Goal: Information Seeking & Learning: Learn about a topic

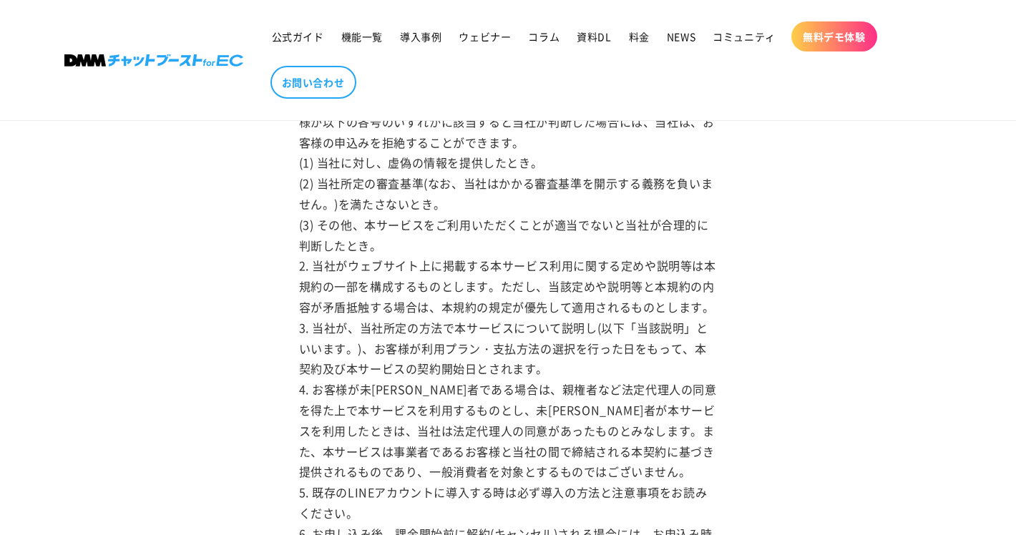
scroll to position [527, 0]
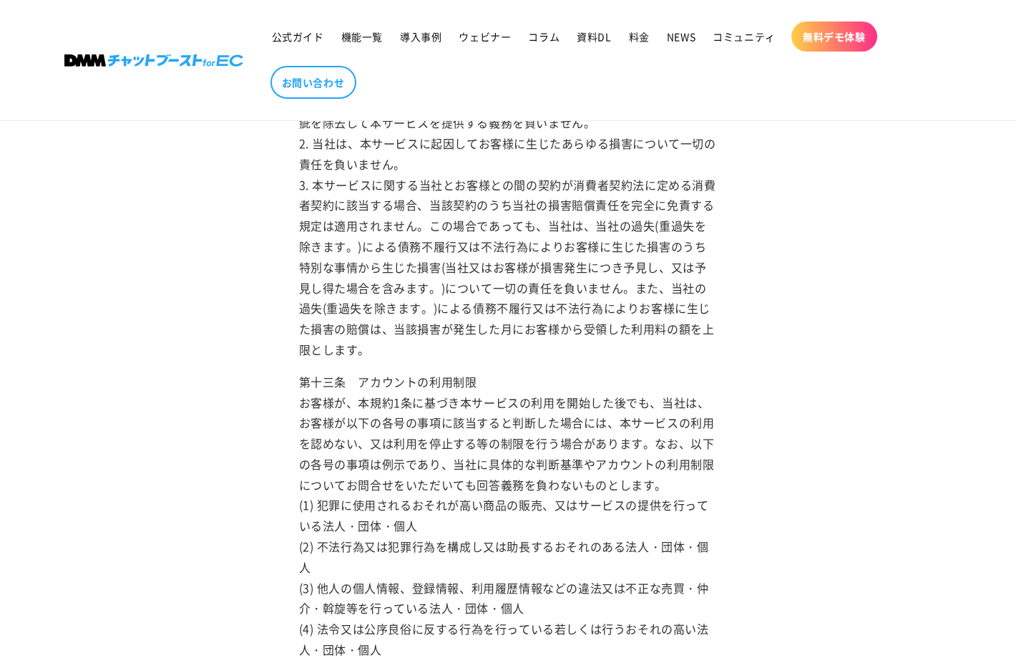
scroll to position [5075, 0]
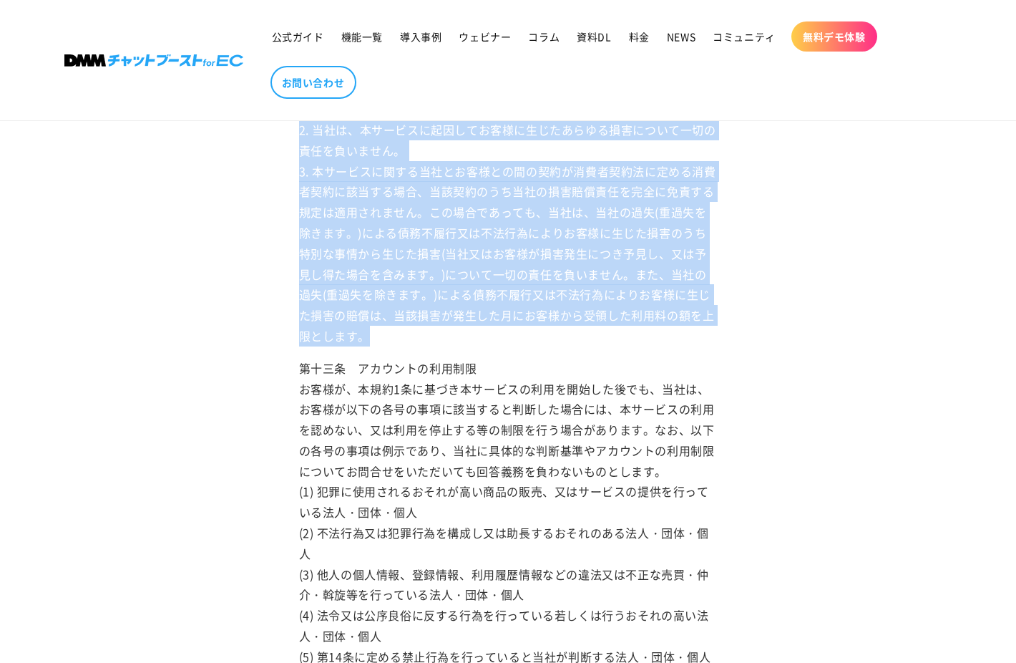
drag, startPoint x: 429, startPoint y: 542, endPoint x: 299, endPoint y: 207, distance: 358.4
copy p "第十二条　免責 1. 当社は、本サービス(本コンテンツを含みます。)に事実上又は法律上の瑕疵(安全性、信頼性、正確性、完全性、有効性、特定の目的への適合性、セ…"
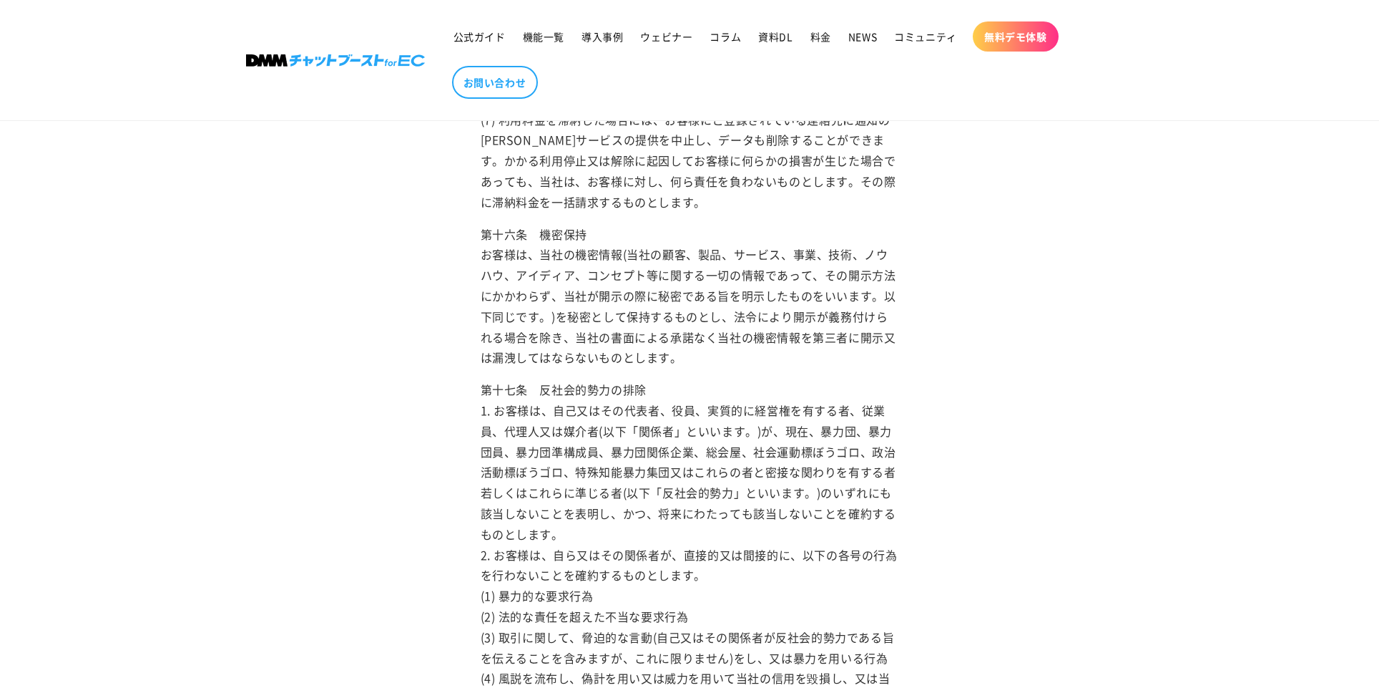
scroll to position [3007, 0]
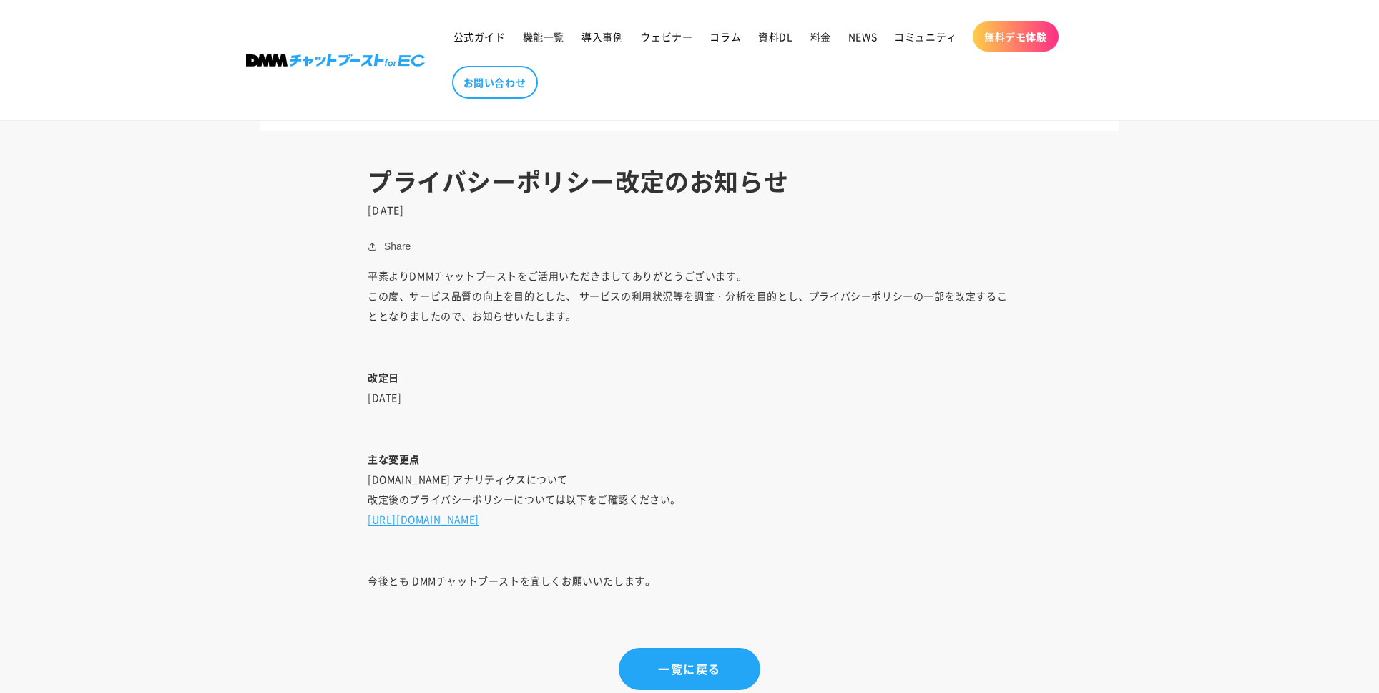
scroll to position [717, 0]
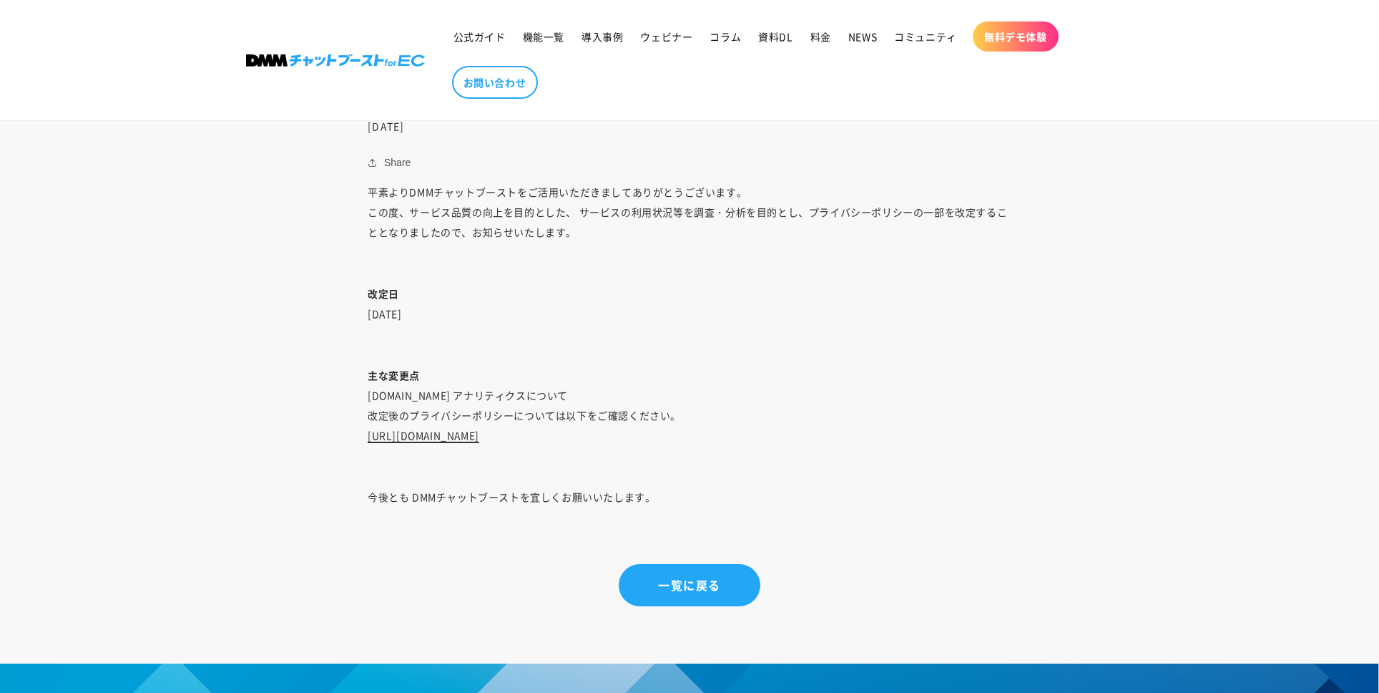
click at [479, 441] on link "https://chatboost-ec.dmm.com/policies/privacy-policy" at bounding box center [424, 435] width 112 height 14
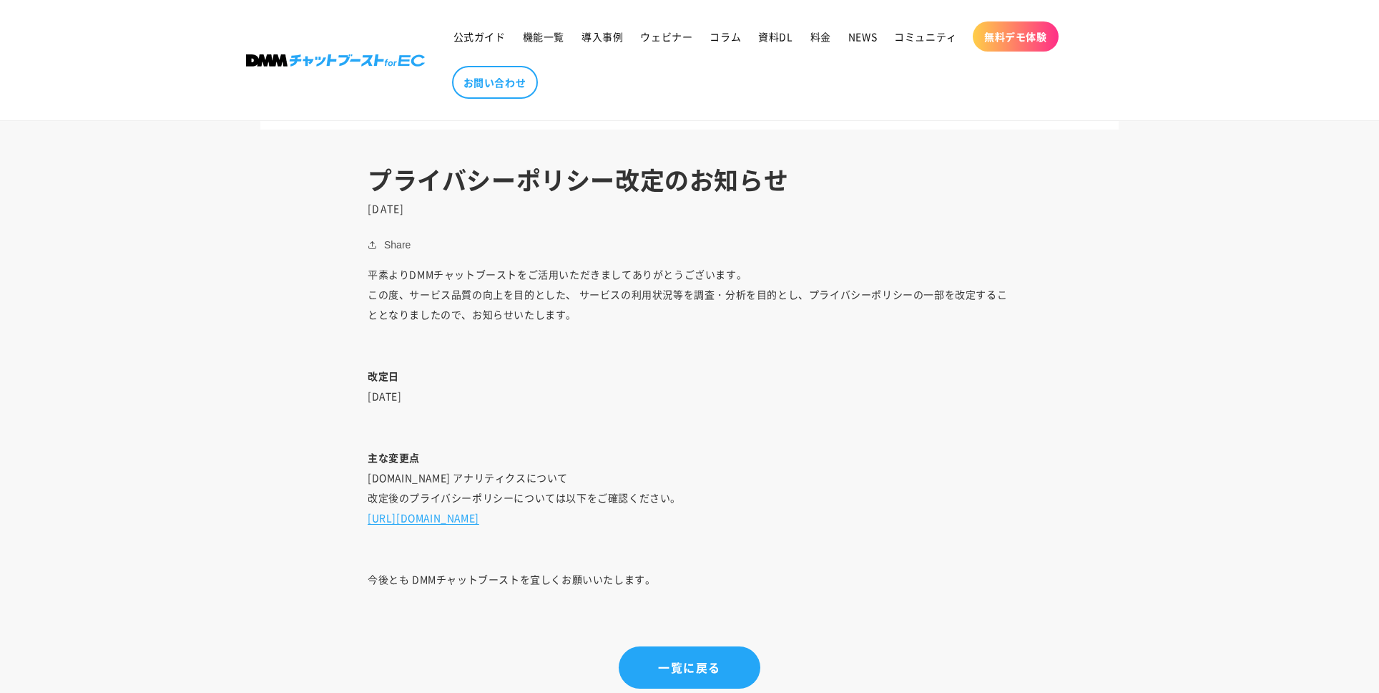
scroll to position [710, 0]
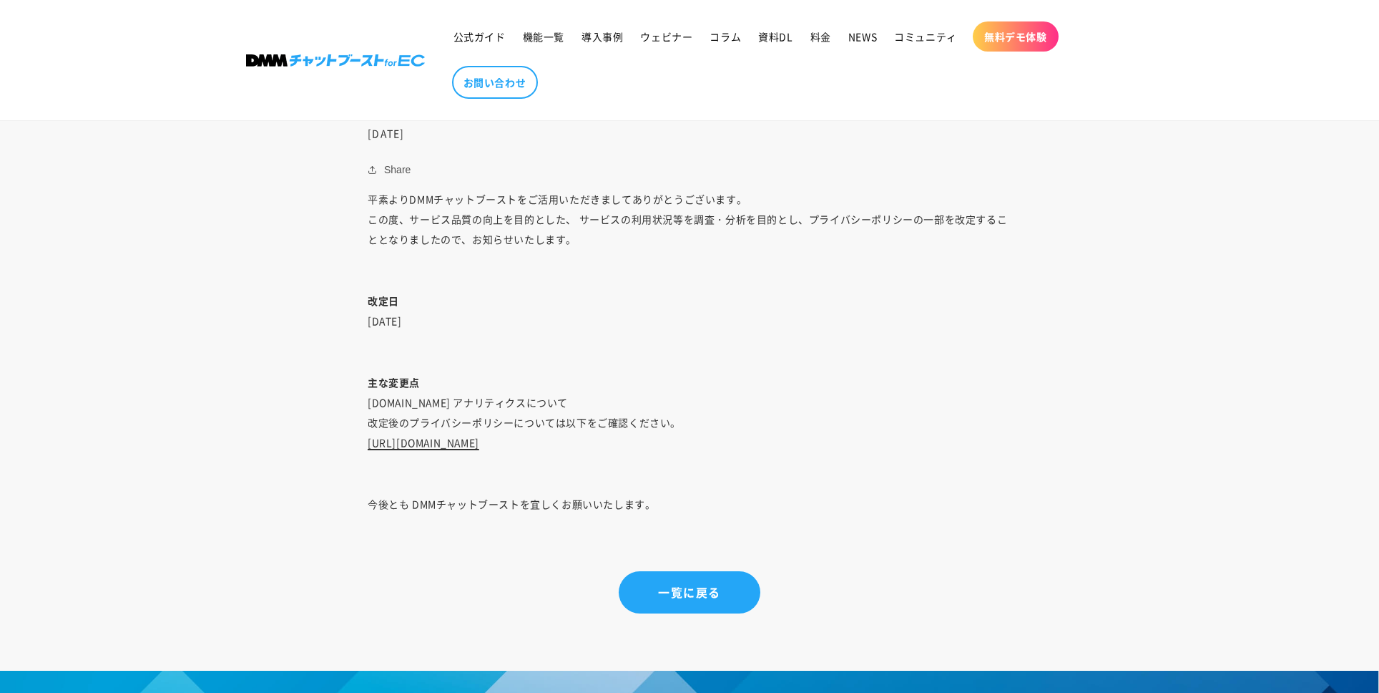
click at [479, 444] on link "https://chatboost-ec.dmm.com/policies/privacy-policy" at bounding box center [424, 442] width 112 height 14
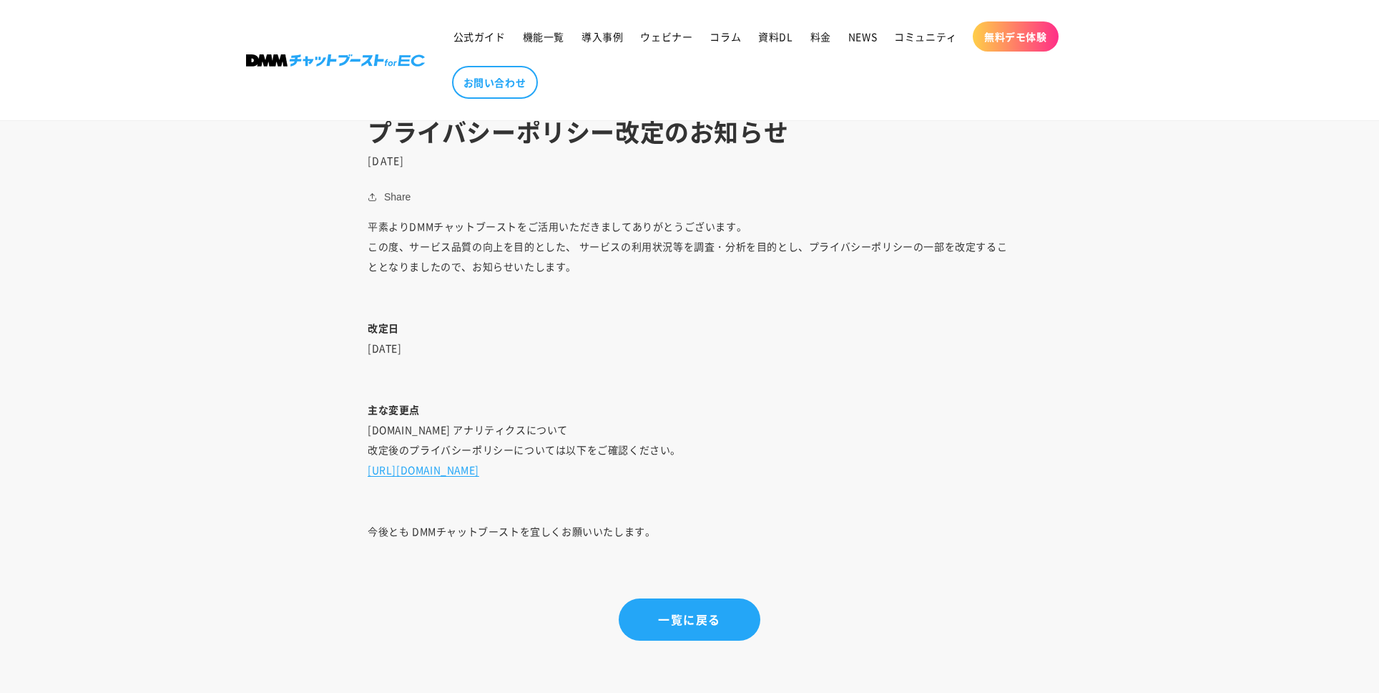
scroll to position [890, 0]
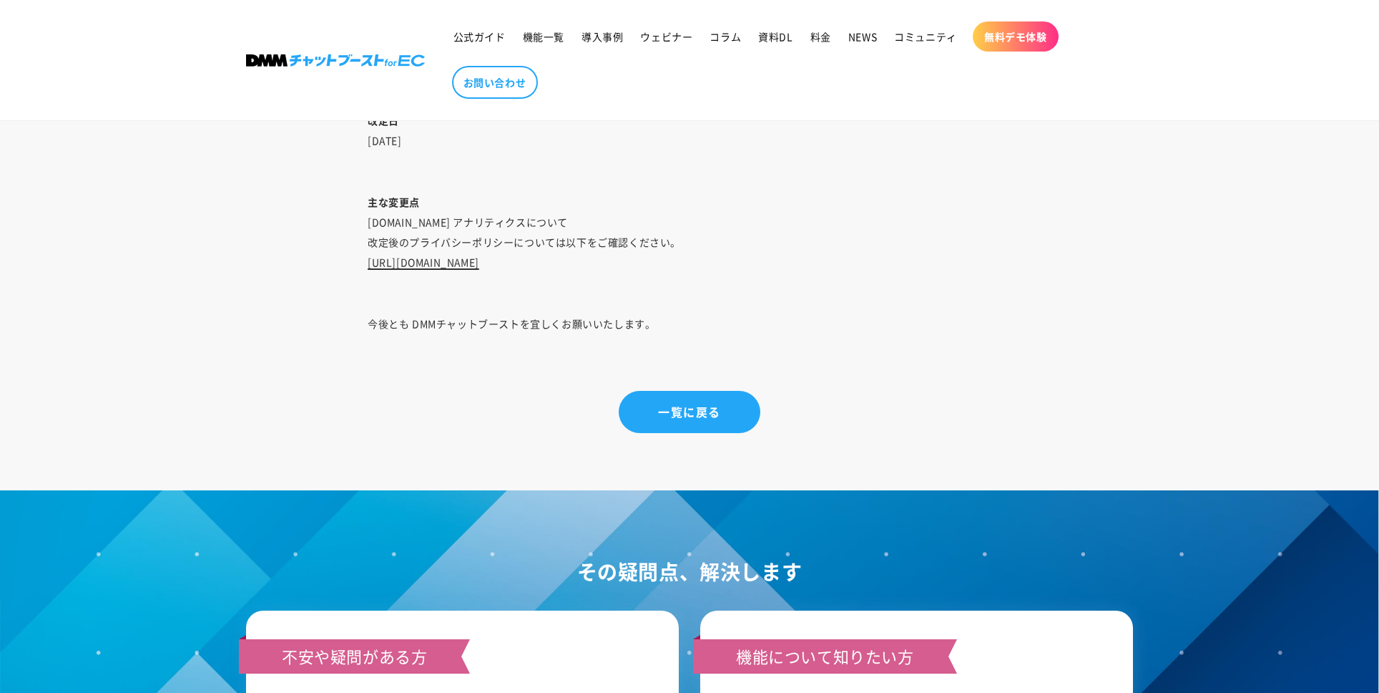
click at [479, 258] on link "https://chatboost-ec.dmm.com/policies/privacy-policy" at bounding box center [424, 262] width 112 height 14
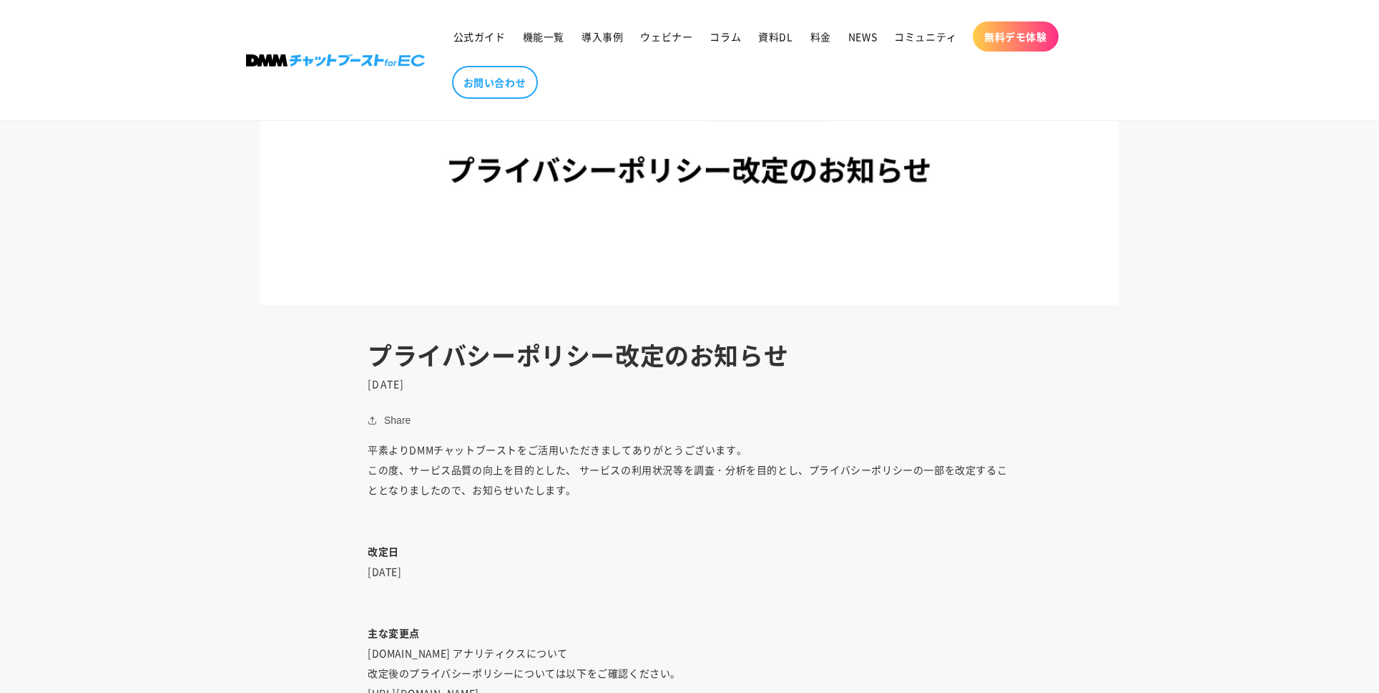
scroll to position [620, 0]
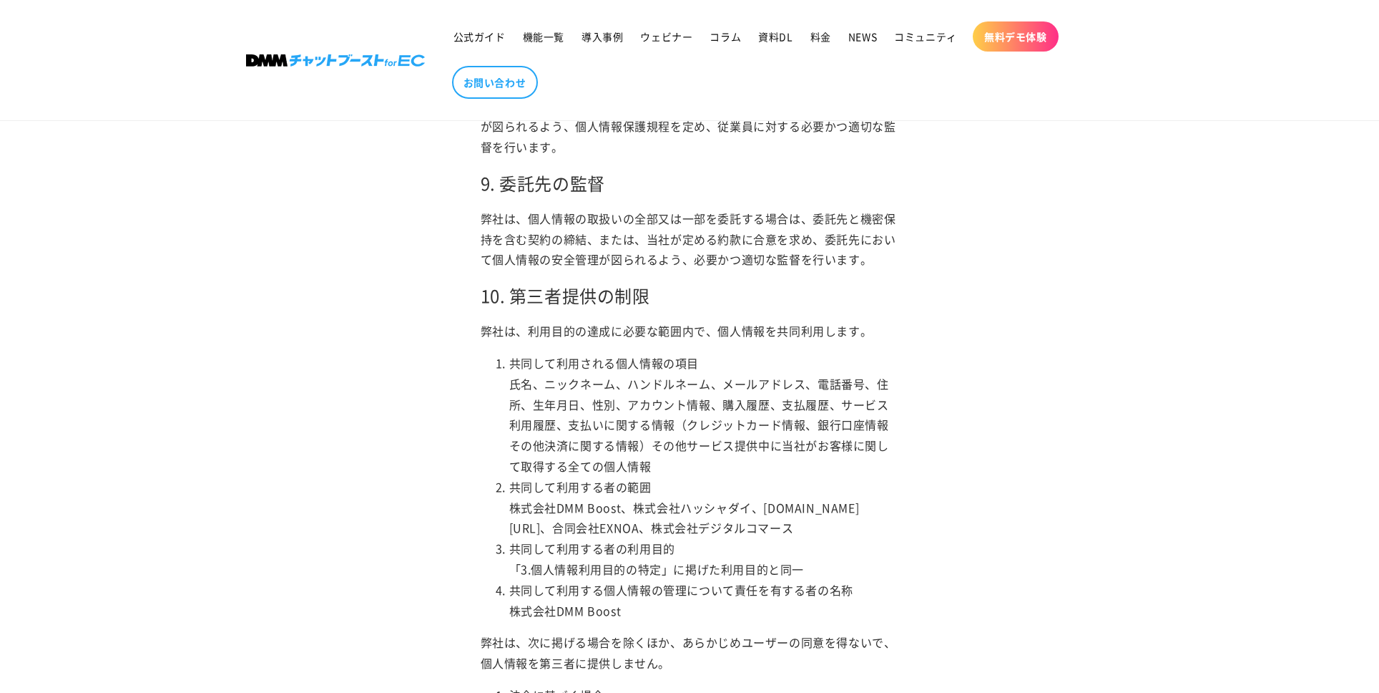
scroll to position [2059, 0]
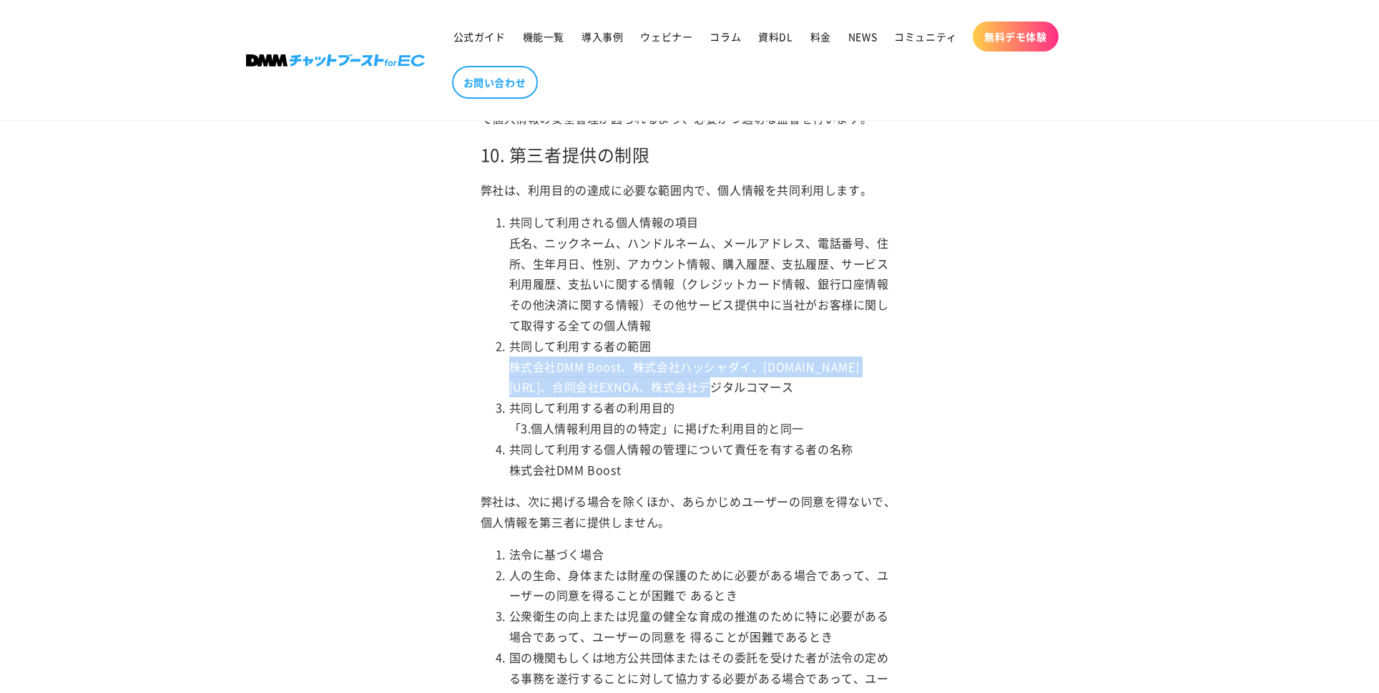
drag, startPoint x: 748, startPoint y: 384, endPoint x: 514, endPoint y: 360, distance: 235.9
click at [514, 360] on li "共同して利用する者の範囲 株式会社DMM Boost、株式会社ハッシャダイ、合同会社DMM.com、合同会社EXNOA、株式会社デジタルコマース" at bounding box center [704, 367] width 390 height 62
copy li "株式会社DMM Boost、株式会社ハッシャダイ、[DOMAIN_NAME][URL]、合同会社EXNOA、株式会社デジタルコマース"
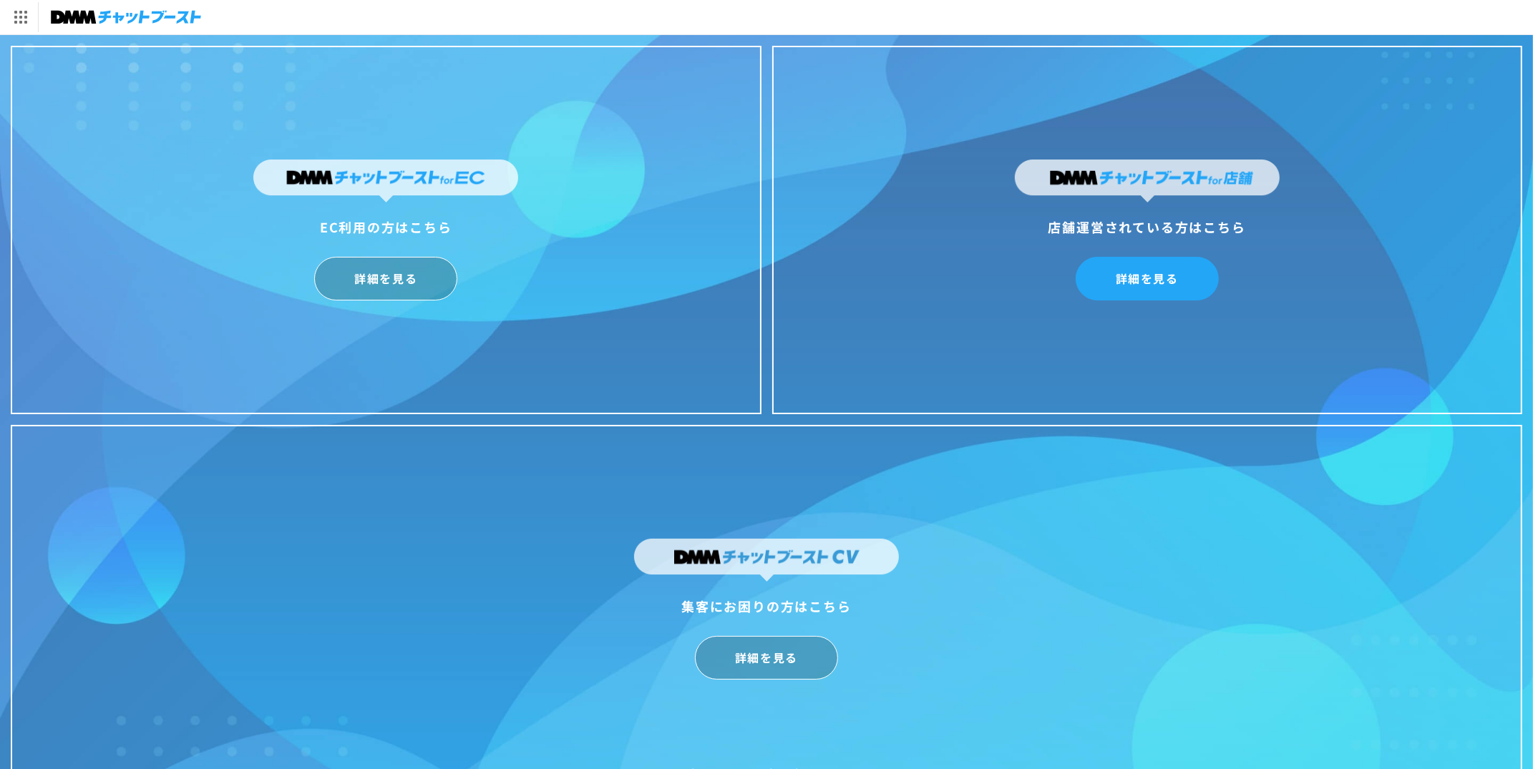
click at [1159, 283] on link "詳細を見る" at bounding box center [1146, 279] width 143 height 44
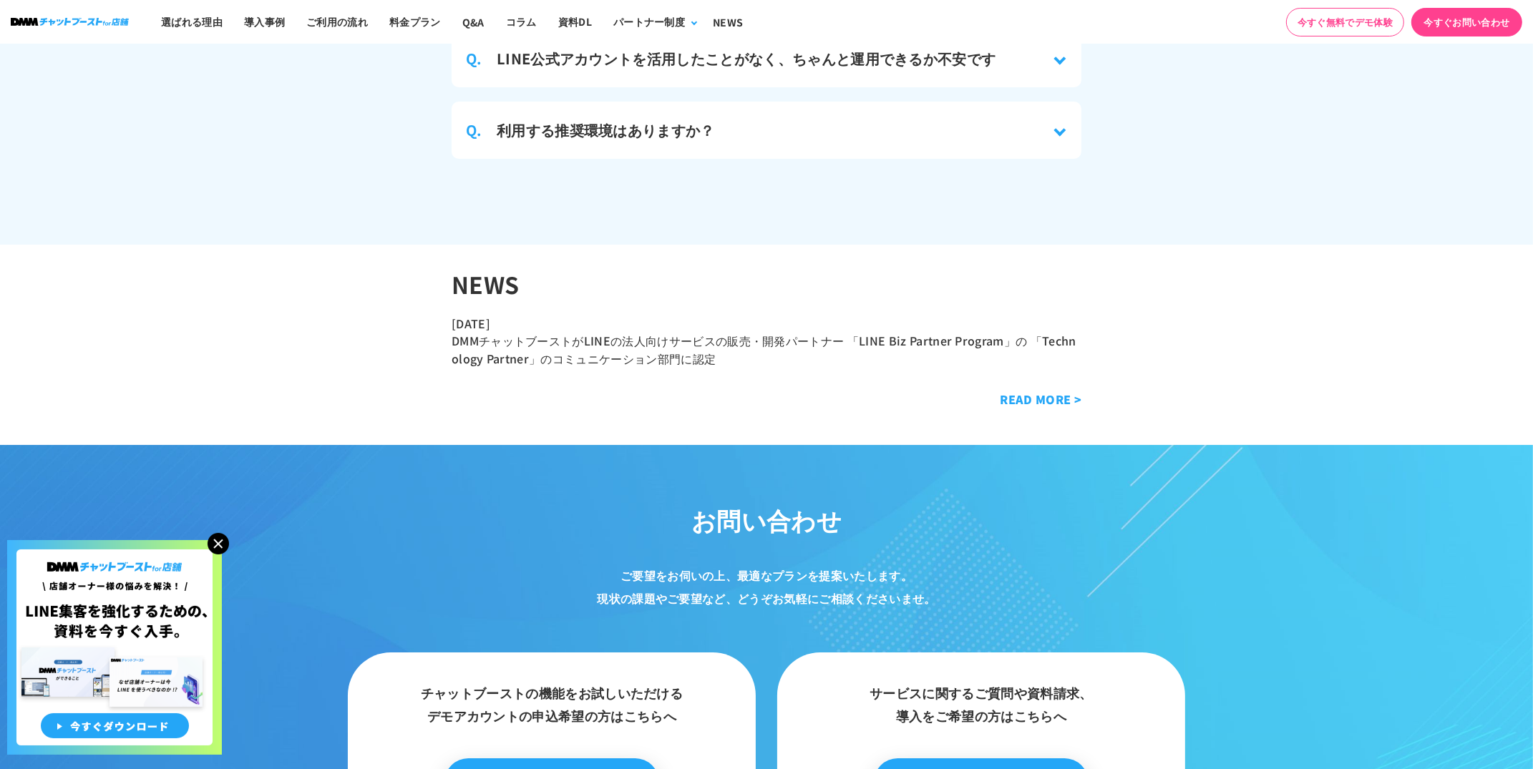
scroll to position [7343, 0]
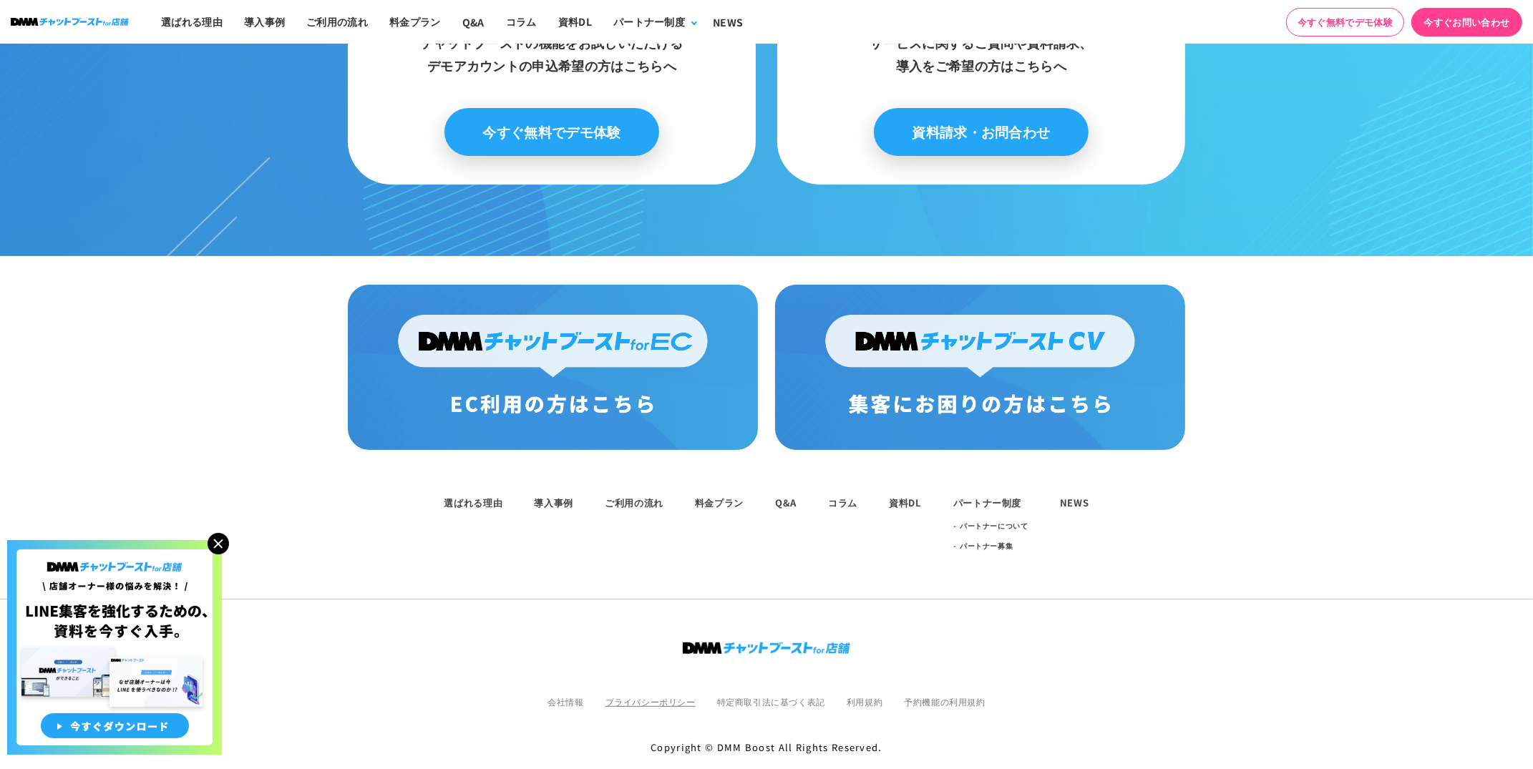
click at [640, 695] on link "プライバシーポリシー" at bounding box center [650, 701] width 90 height 12
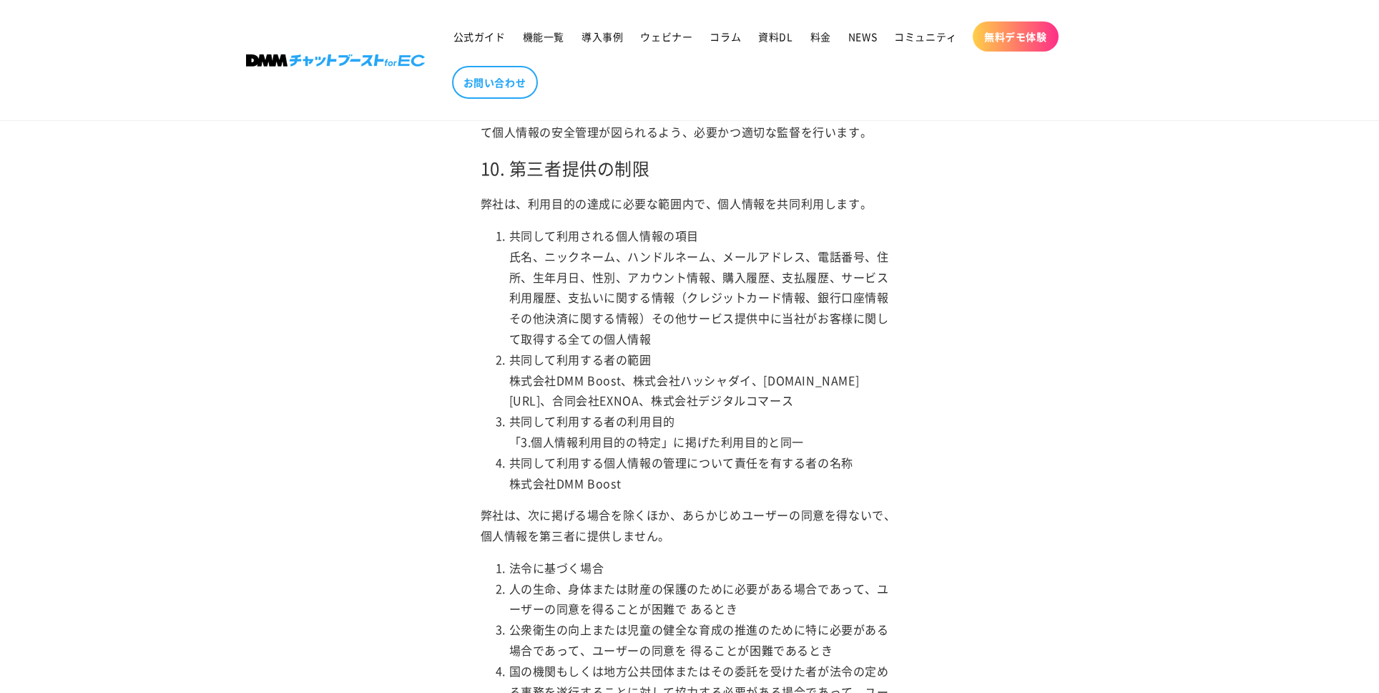
scroll to position [2040, 0]
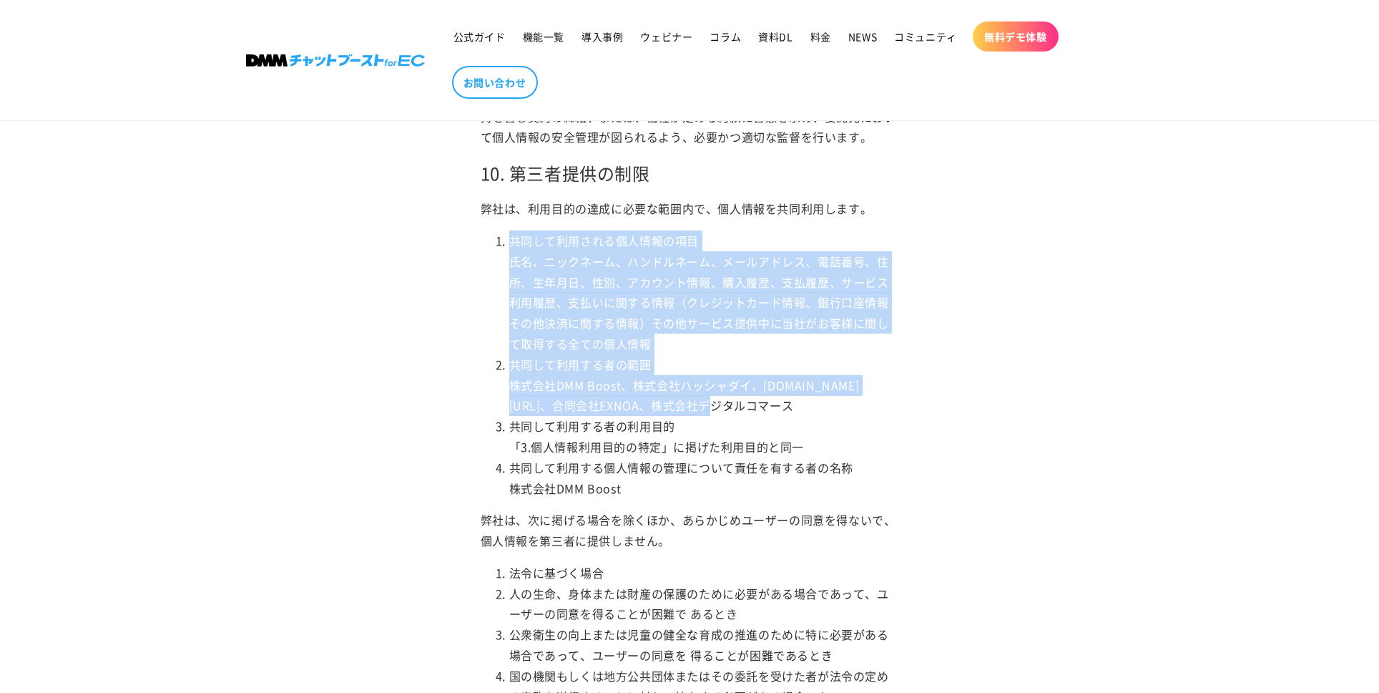
drag, startPoint x: 763, startPoint y: 407, endPoint x: 515, endPoint y: 243, distance: 297.9
click at [515, 243] on ol "共同して利用される個人情報の項目 氏名、ニックネーム、ハンドルネーム、メールアドレス、電話番号、住所、生年月日、性別、アカウント情報、購入履歴、支払履歴、サー…" at bounding box center [690, 364] width 419 height 268
copy ol "共同して利用される個人情報の項目 氏名、ニックネーム、ハンドルネーム、メールアドレス、電話番号、住所、生年月日、性別、アカウント情報、購入履歴、支払履歴、サー…"
click at [717, 348] on li "共同して利用される個人情報の項目 氏名、ニックネーム、ハンドルネーム、メールアドレス、電話番号、住所、生年月日、性別、アカウント情報、購入履歴、支払履歴、サー…" at bounding box center [704, 292] width 390 height 124
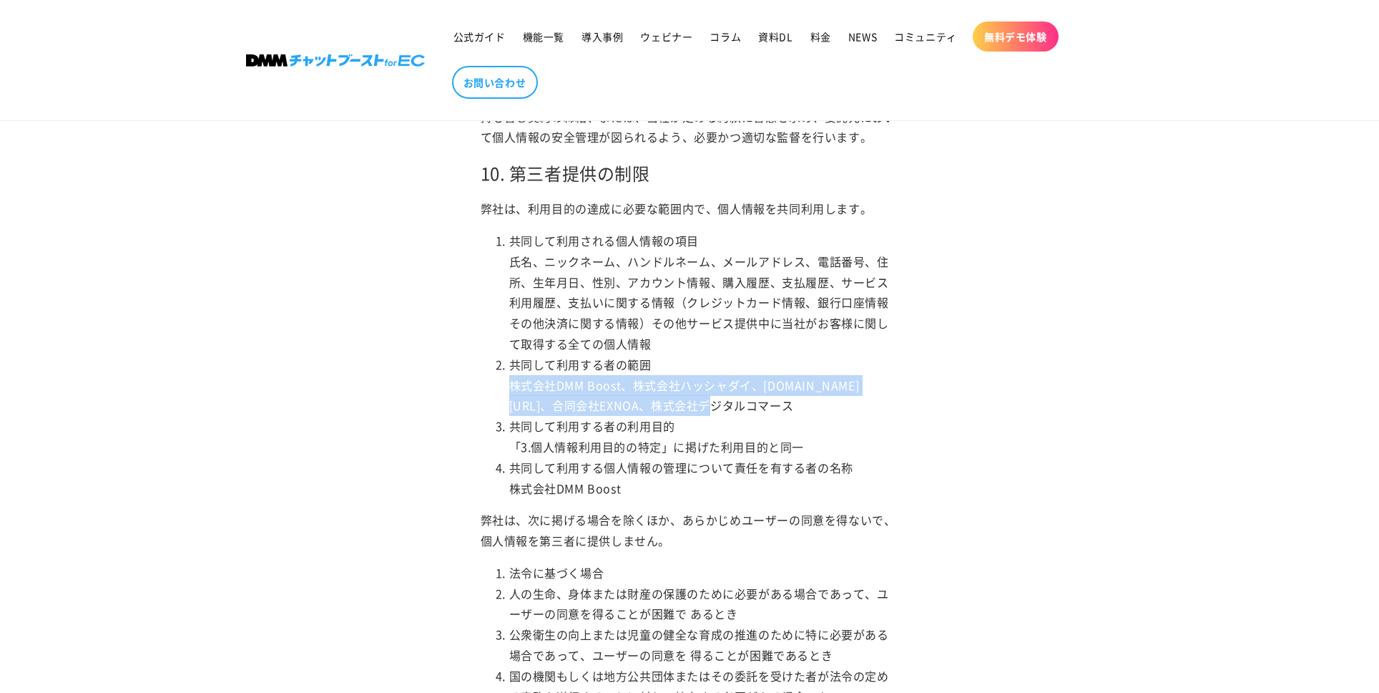
drag, startPoint x: 751, startPoint y: 403, endPoint x: 517, endPoint y: 382, distance: 234.9
click at [517, 382] on li "共同して利用する者の範囲 株式会社DMM Boost、株式会社ハッシャダイ、[DOMAIN_NAME][URL]、合同会社EXNOA、株式会社デジタルコマース" at bounding box center [704, 385] width 390 height 62
copy li "株式会社DMM Boost、株式会社ハッシャダイ、[DOMAIN_NAME][URL]、合同会社EXNOA、株式会社デジタルコマース"
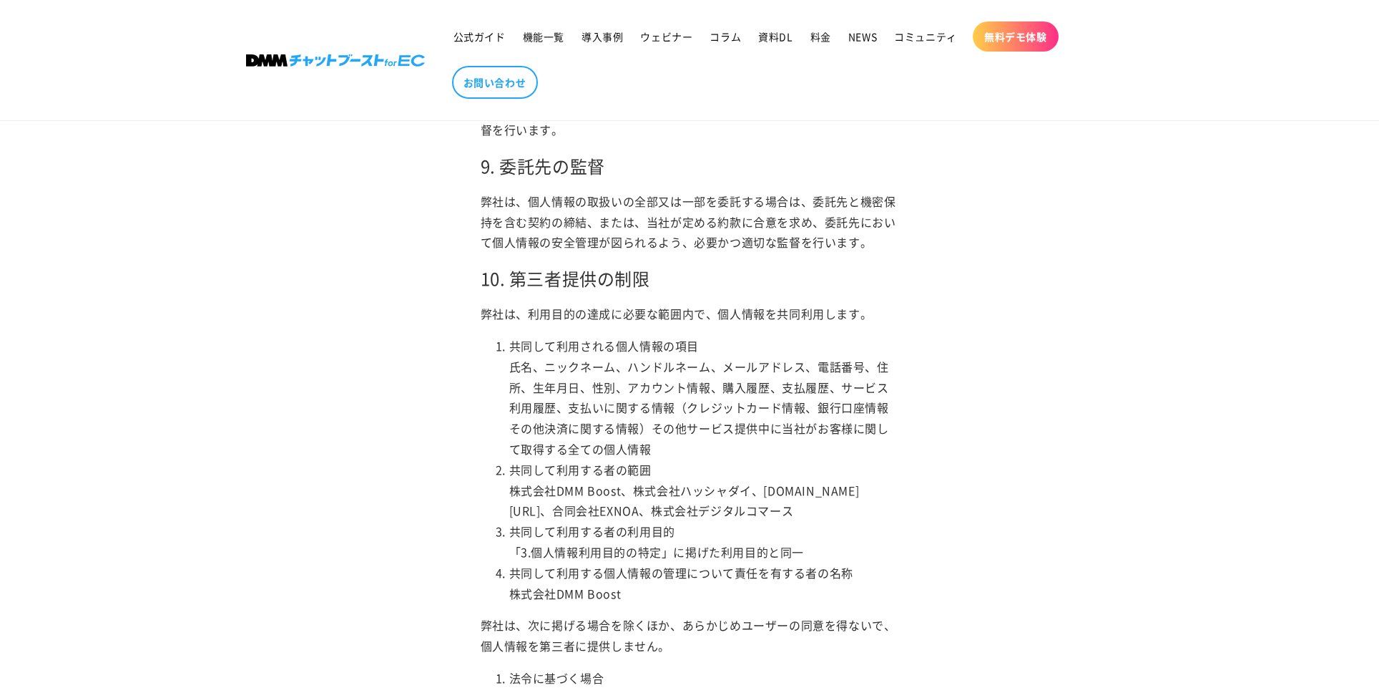
scroll to position [1982, 0]
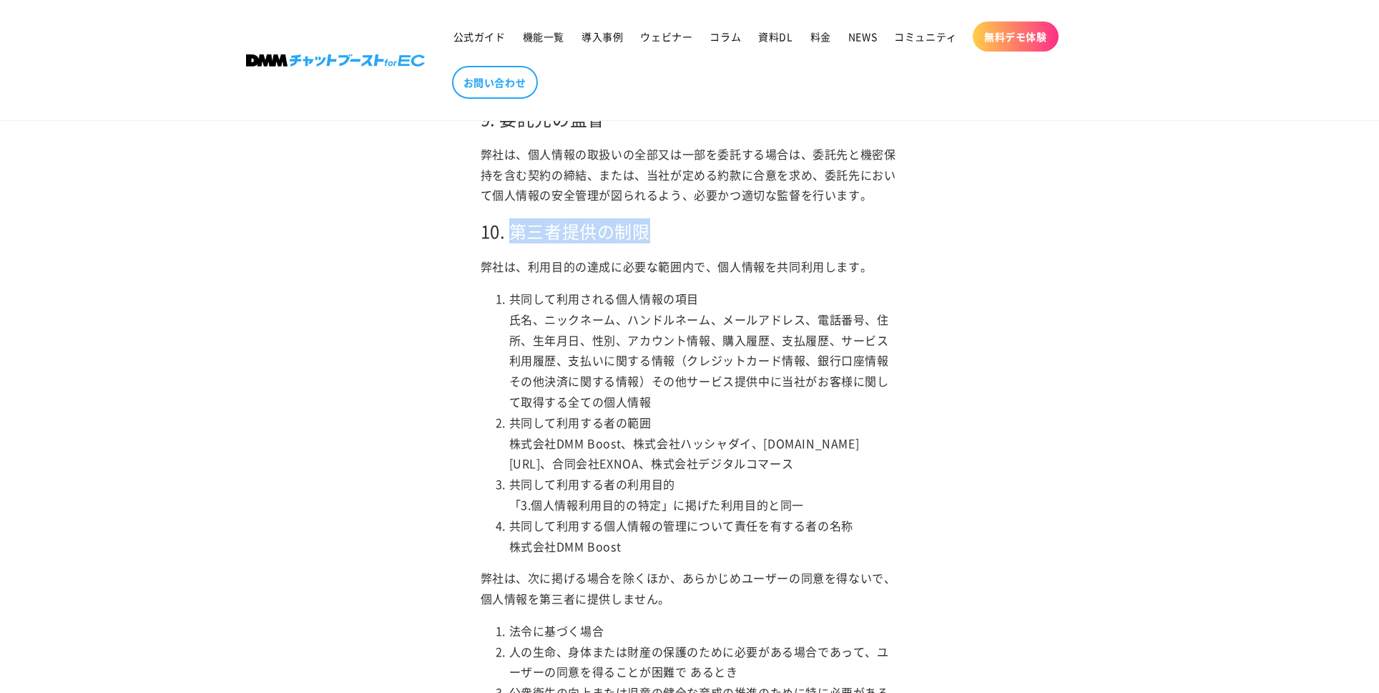
drag, startPoint x: 655, startPoint y: 233, endPoint x: 517, endPoint y: 233, distance: 138.1
click at [517, 233] on h2 "10. 第三者提供の制限" at bounding box center [690, 231] width 419 height 22
copy h2 "第三者提供の制限"
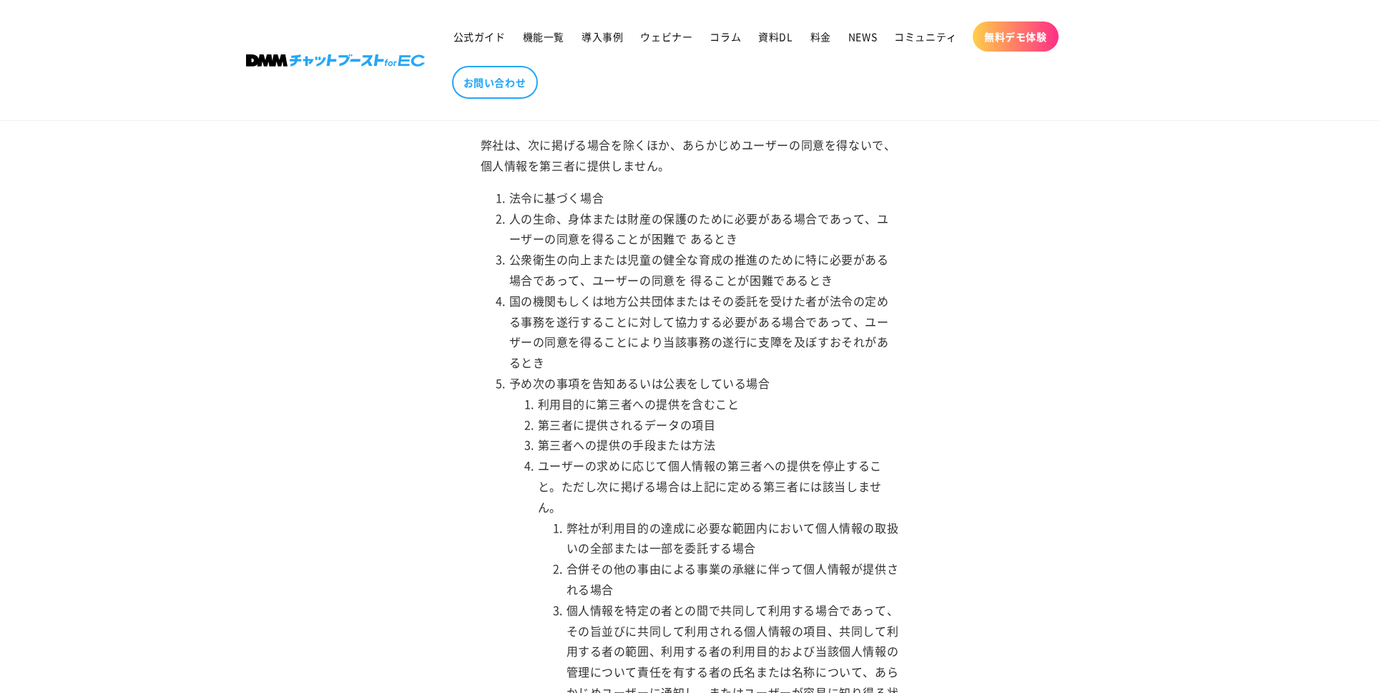
scroll to position [2247, 0]
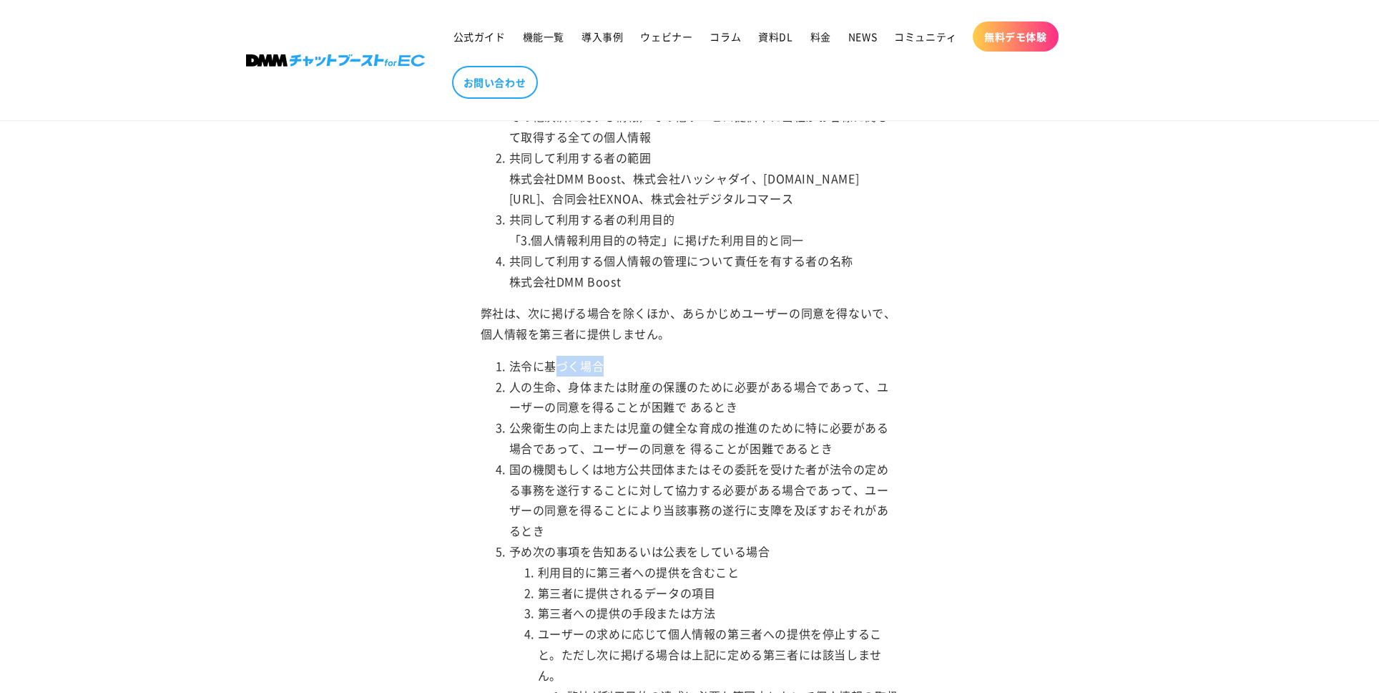
drag, startPoint x: 614, startPoint y: 367, endPoint x: 551, endPoint y: 364, distance: 63.0
click at [551, 364] on li "法令に基づく場合" at bounding box center [704, 366] width 390 height 21
click at [587, 367] on li "法令に基づく場合" at bounding box center [704, 366] width 390 height 21
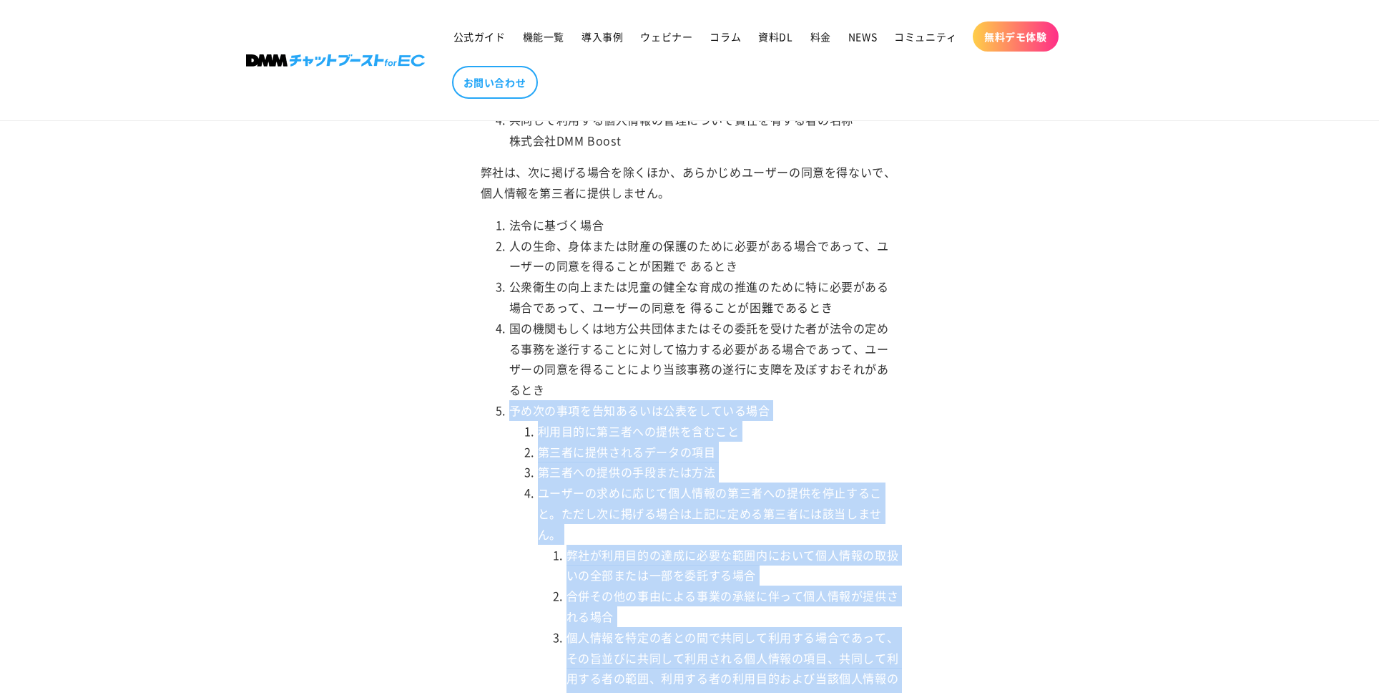
scroll to position [2328, 0]
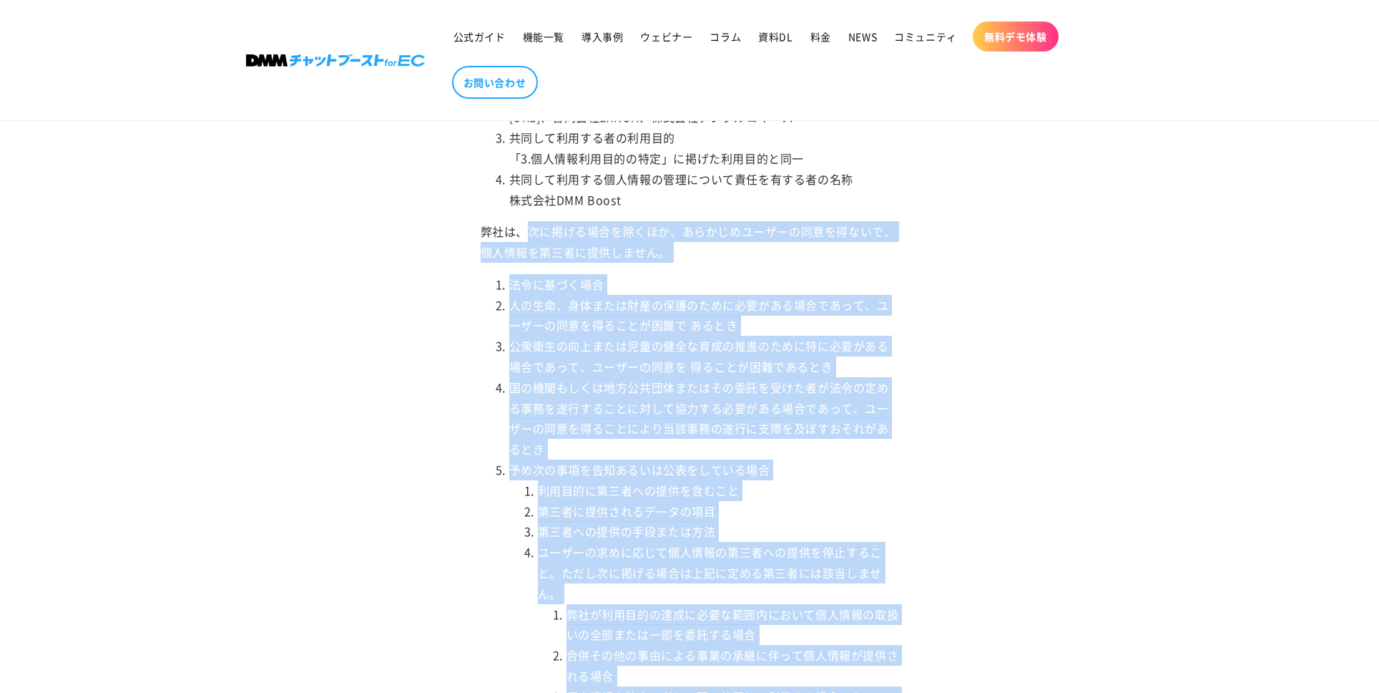
drag, startPoint x: 780, startPoint y: 512, endPoint x: 534, endPoint y: 236, distance: 369.5
click at [534, 236] on div "プライバシーポリシー 1. 個人情報の定義 株式会社DMM Boostは、個人情報とは、個人情報の保護に関する法律に規定される生存する個人に関する情報（氏名、…" at bounding box center [690, 181] width 419 height 4531
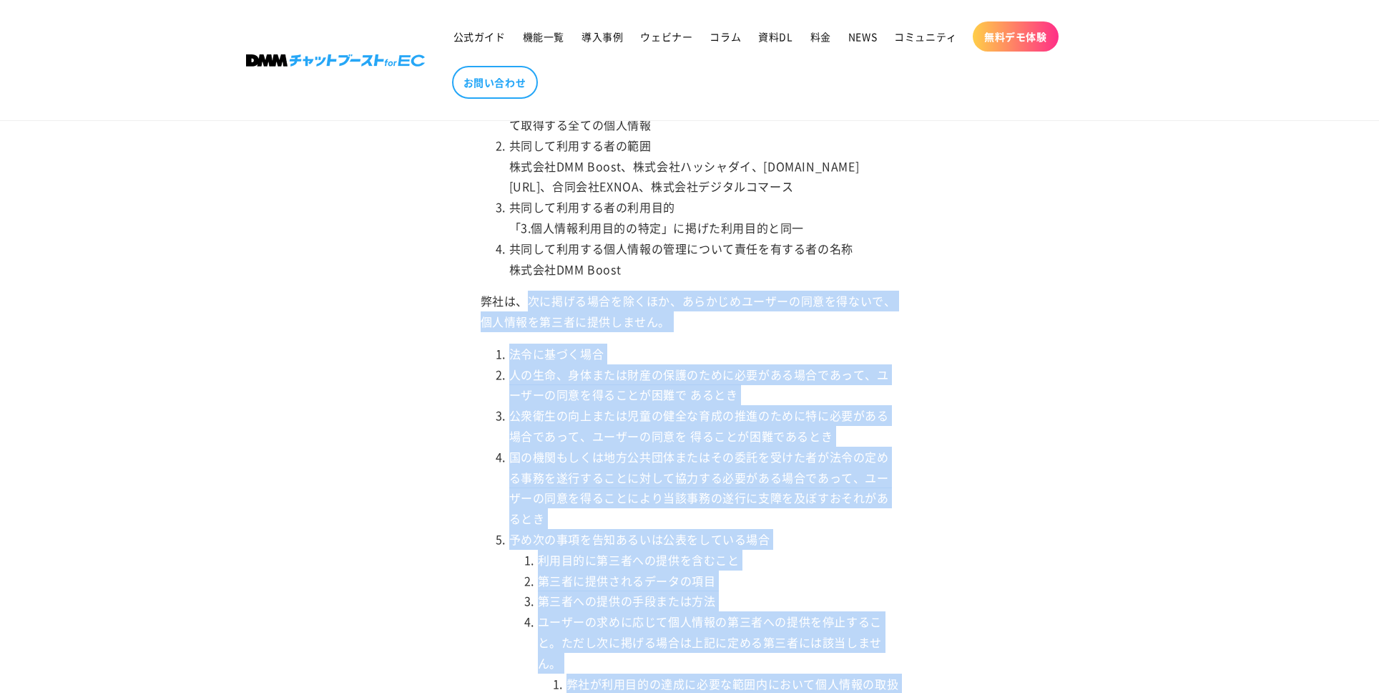
copy div "次に掲げる場合を除くほか、あらかじめユーザーの同意を得ないで、個人情報を第三者に提供しません。 法令に基づく場合 人の生命、身体または財産の保護のために必要が…"
click at [695, 325] on p "弊社は、次に掲げる場合を除くほか、あらかじめユーザーの同意を得ないで、個人情報を第三者に提供しません。" at bounding box center [690, 310] width 419 height 41
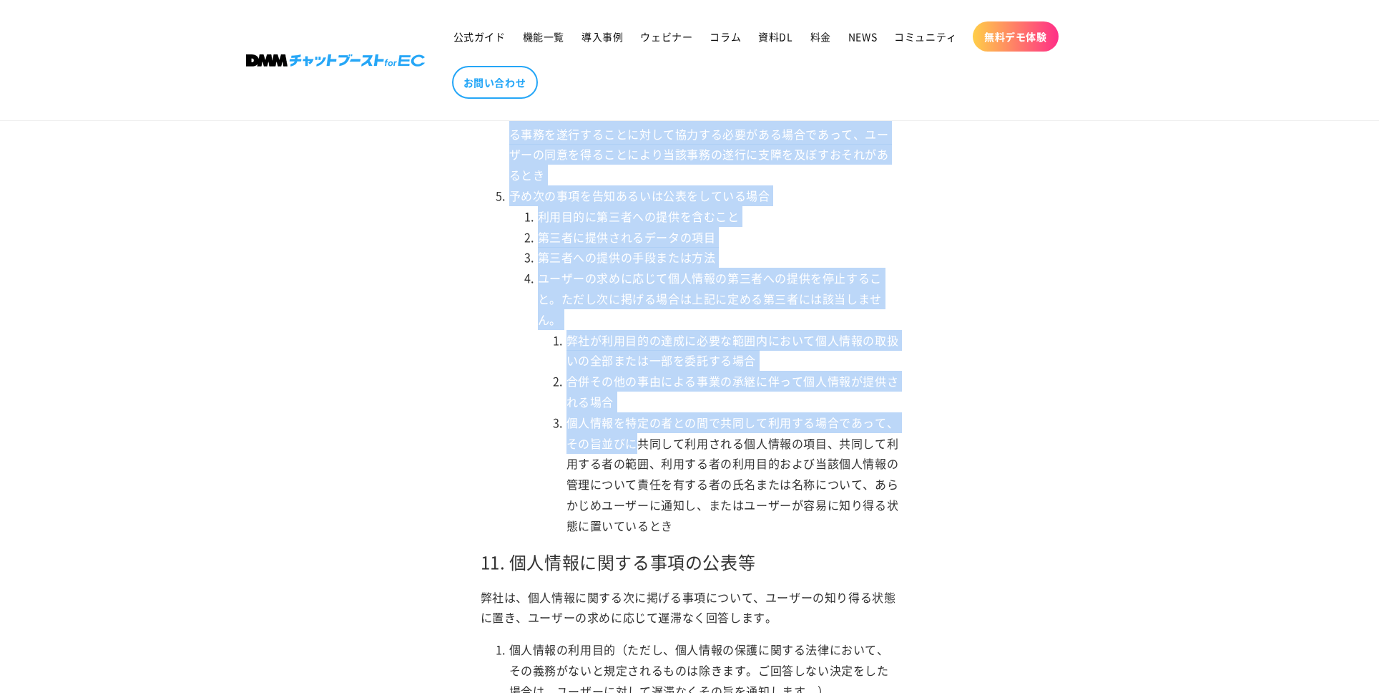
scroll to position [2684, 0]
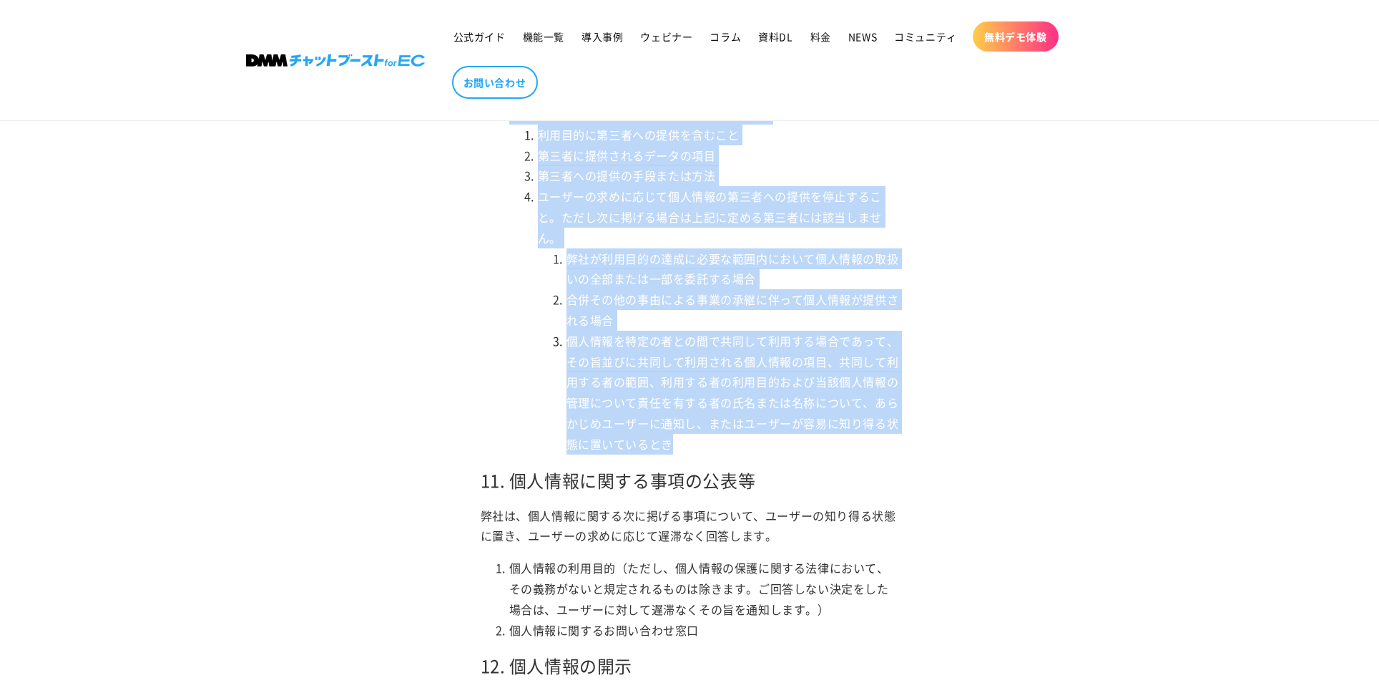
drag, startPoint x: 534, startPoint y: 215, endPoint x: 817, endPoint y: 444, distance: 363.7
copy div "次に掲げる場合を除くほか、あらかじめユーザーの同意を得ないで、個人情報を第三者に提供しません。 法令に基づく場合 人の生命、身体または財産の保護のために必要が…"
click at [512, 333] on ol "利用目的に第三者への提供を含むこと 第三者に提供されるデータの項目 第三者への提供の手段または方法 ユーザーの求めに応じて個人情報の第三者への提供を停止するこ…" at bounding box center [704, 289] width 390 height 330
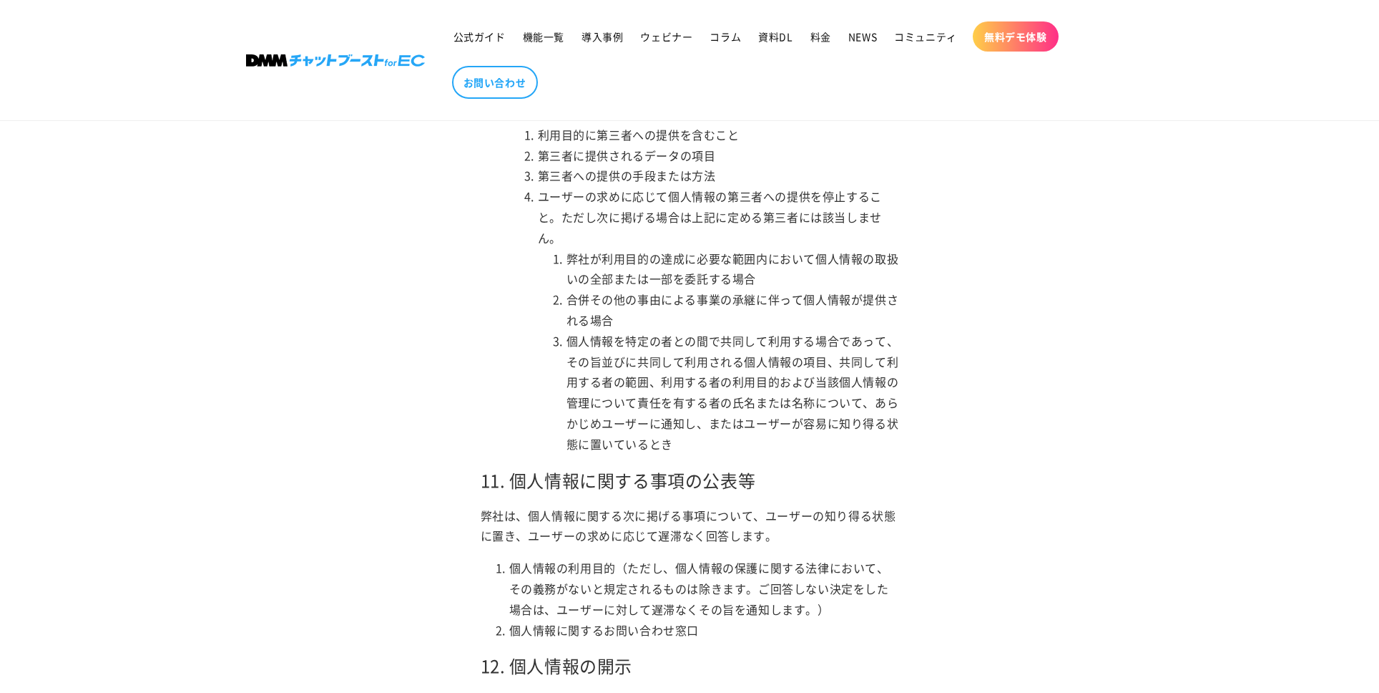
scroll to position [3307, 0]
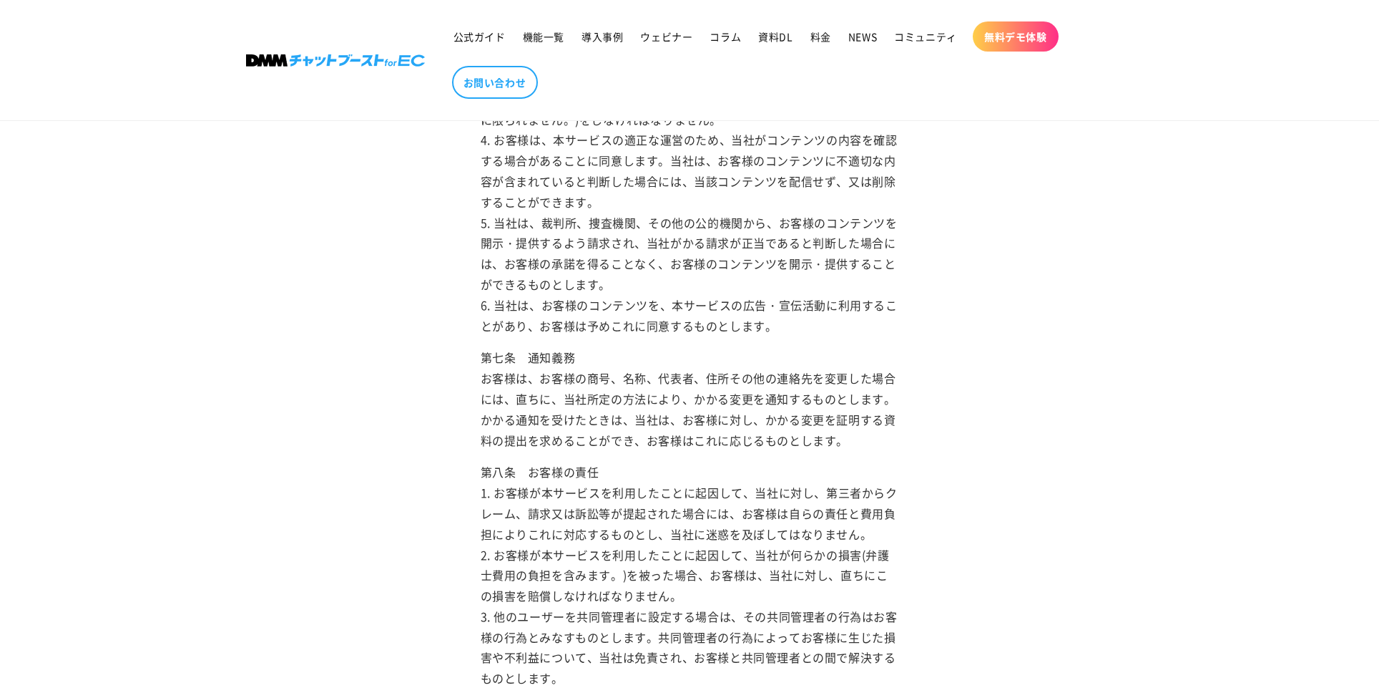
scroll to position [4268, 0]
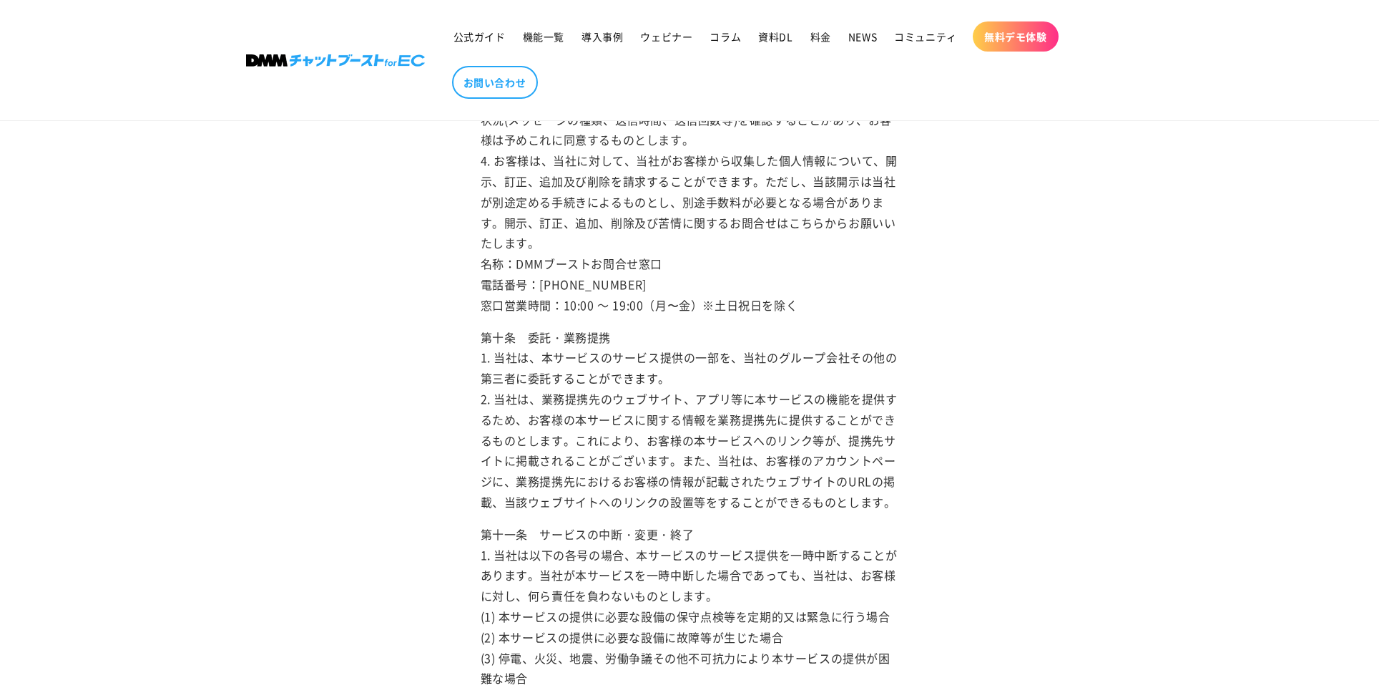
click at [707, 316] on p "第九条　情報の取扱い 1. 当社は、お客様が当社に提供したお客様の個人情報を、本サービスの事務処理、お客様からの問合せに対する対応及び本サービスプライバシーポ…" at bounding box center [690, 140] width 419 height 351
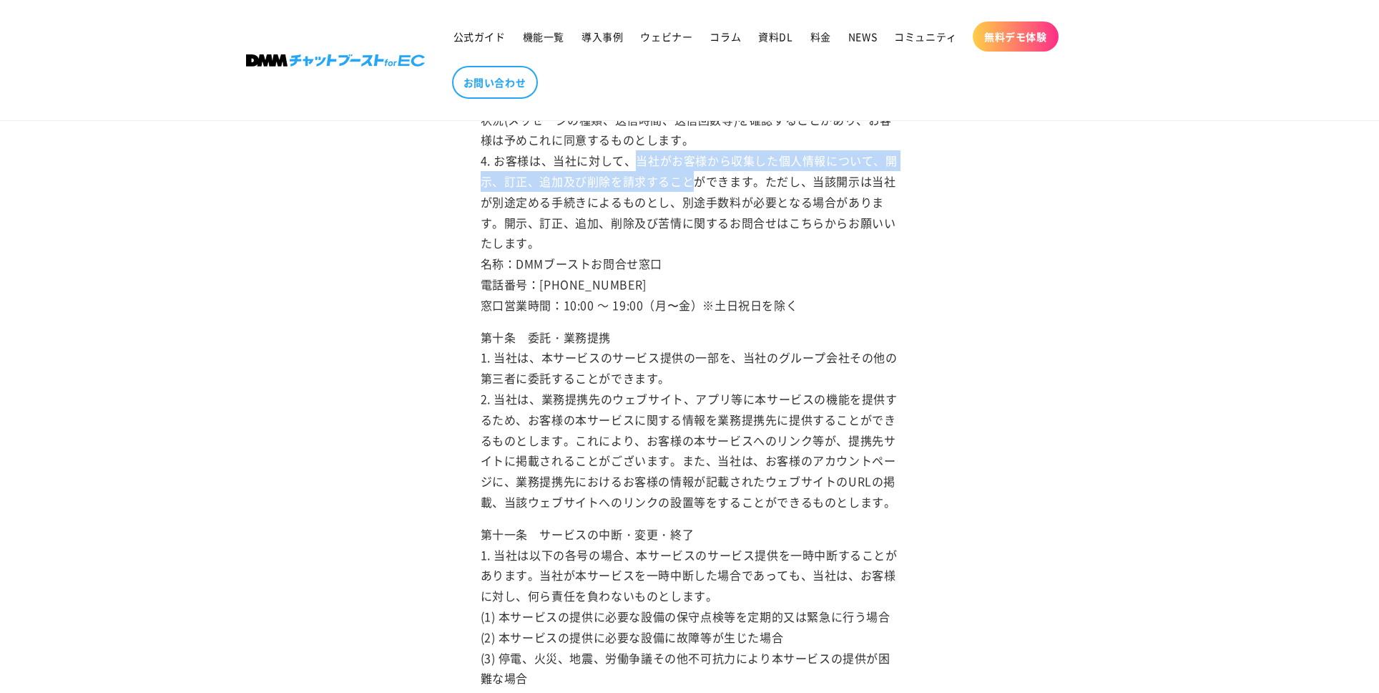
drag, startPoint x: 643, startPoint y: 328, endPoint x: 708, endPoint y: 351, distance: 69.3
click at [708, 316] on p "第九条　情報の取扱い 1. 当社は、お客様が当社に提供したお客様の個人情報を、本サービスの事務処理、お客様からの問合せに対する対応及び本サービスプライバシーポ…" at bounding box center [690, 140] width 419 height 351
copy p "当社がお客様から収集した個人情報について、開示、訂正、追加及び削除を請求することができ"
